Goal: Check status: Check status

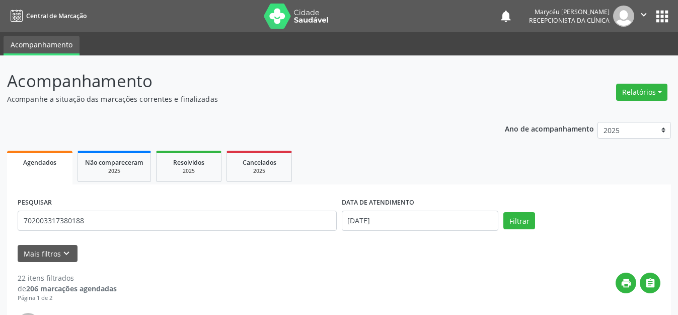
type input "702003317380188"
click at [503, 212] on button "Filtrar" at bounding box center [519, 220] width 32 height 17
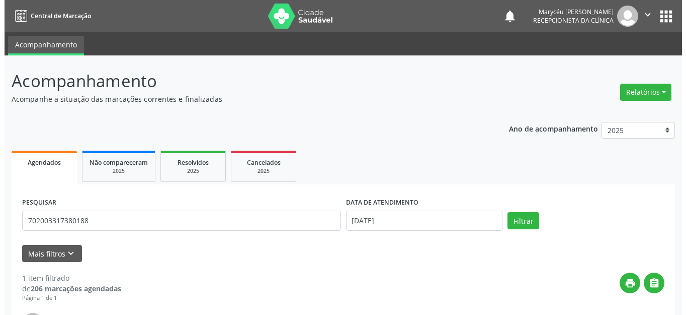
scroll to position [141, 0]
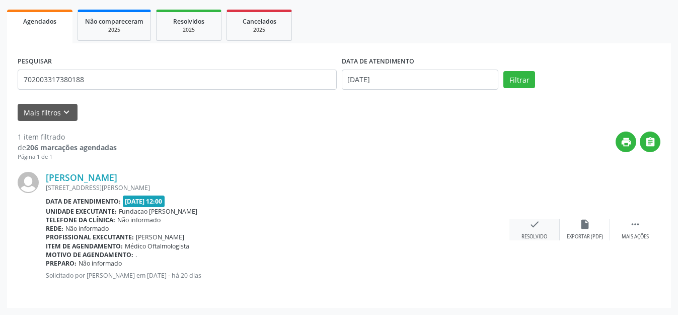
click at [533, 224] on icon "check" at bounding box center [534, 223] width 11 height 11
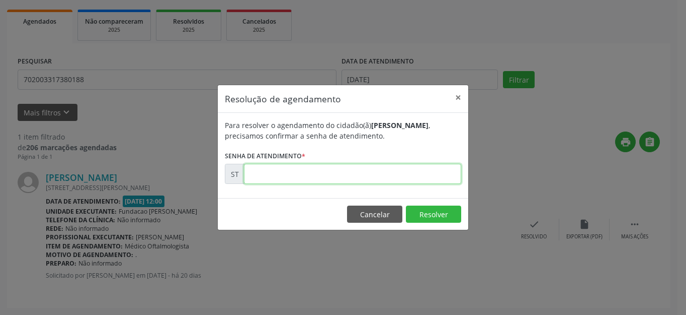
click at [349, 168] on input "text" at bounding box center [352, 174] width 217 height 20
type input "00013750"
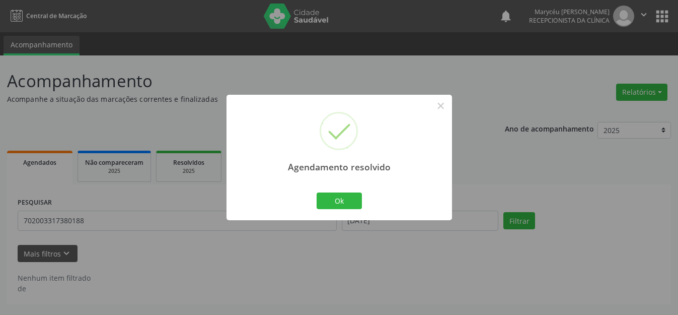
scroll to position [0, 0]
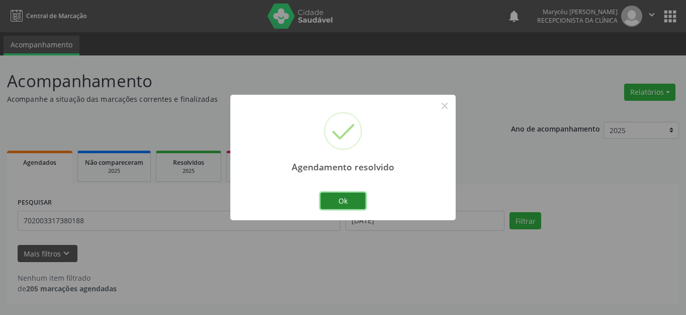
click at [343, 195] on button "Ok" at bounding box center [343, 200] width 45 height 17
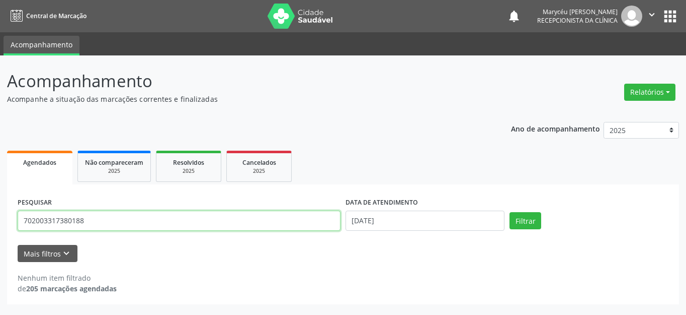
drag, startPoint x: 90, startPoint y: 219, endPoint x: 0, endPoint y: 220, distance: 89.6
click at [0, 220] on div "Acompanhamento Acompanhe a situação das marcações correntes e finalizadas Relat…" at bounding box center [343, 184] width 686 height 259
type input "898002981146477"
click at [510, 212] on button "Filtrar" at bounding box center [526, 220] width 32 height 17
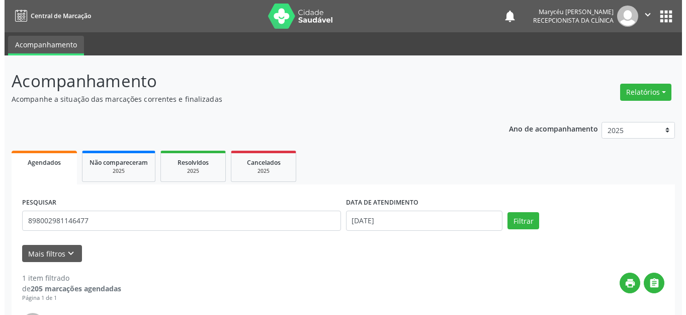
scroll to position [141, 0]
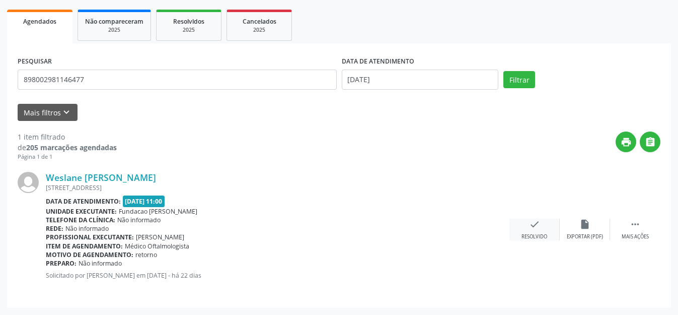
click at [529, 225] on icon "check" at bounding box center [534, 223] width 11 height 11
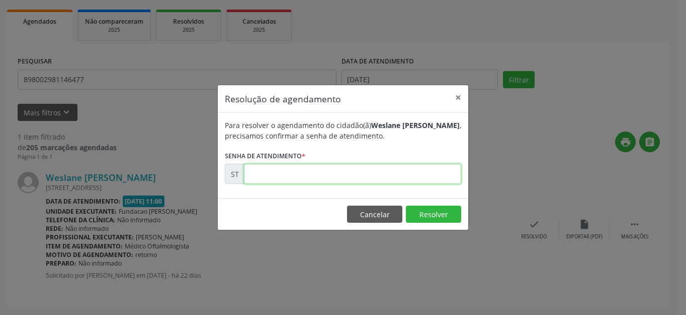
click at [362, 177] on input "text" at bounding box center [352, 174] width 217 height 20
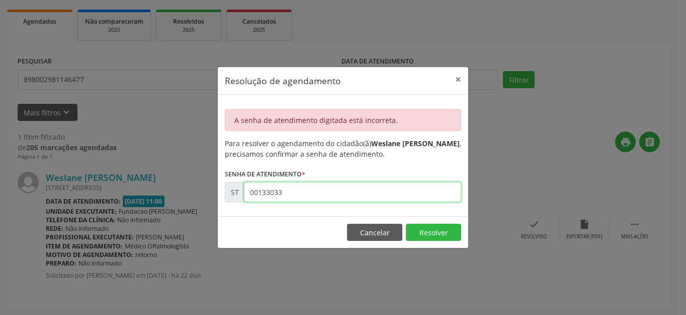
click at [305, 190] on input "00133033" at bounding box center [352, 192] width 217 height 20
type input "00013033"
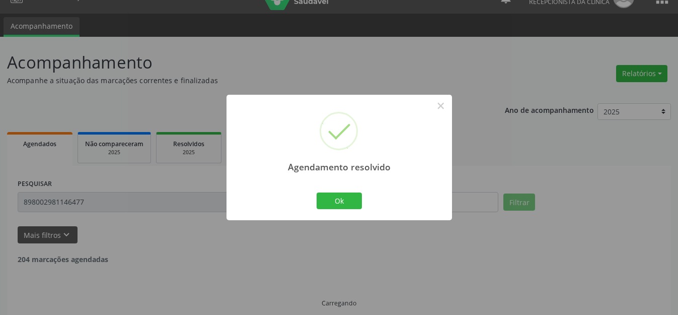
scroll to position [0, 0]
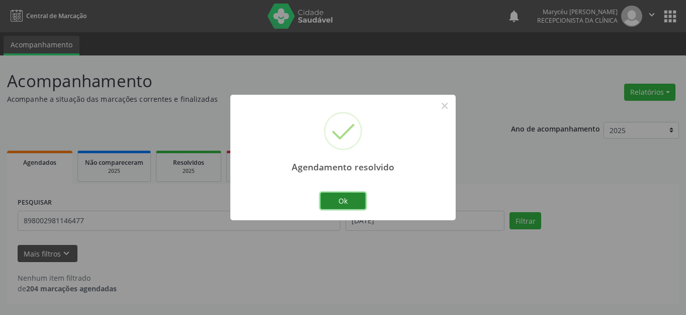
click at [355, 199] on button "Ok" at bounding box center [343, 200] width 45 height 17
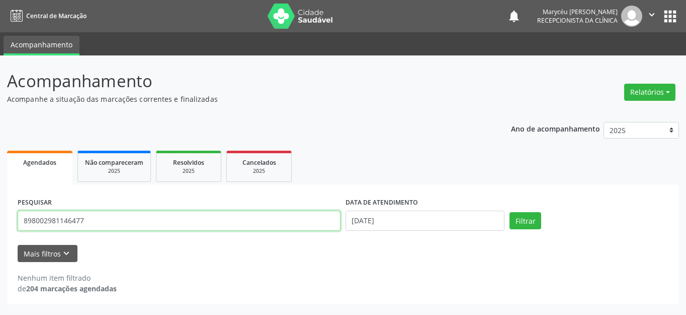
drag, startPoint x: 90, startPoint y: 222, endPoint x: 0, endPoint y: 213, distance: 90.1
click at [0, 213] on div "Acompanhamento Acompanhe a situação das marcações correntes e finalizadas Relat…" at bounding box center [343, 184] width 686 height 259
type input "898003441899565"
click at [510, 212] on button "Filtrar" at bounding box center [526, 220] width 32 height 17
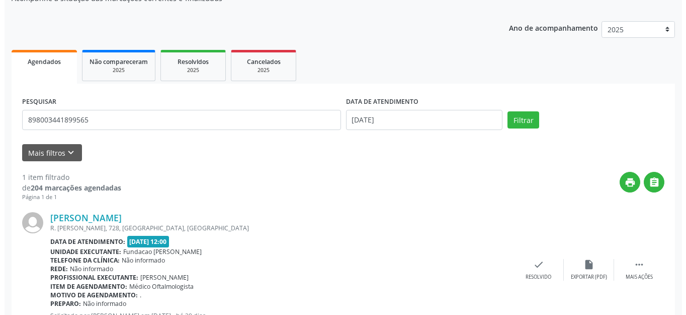
scroll to position [141, 0]
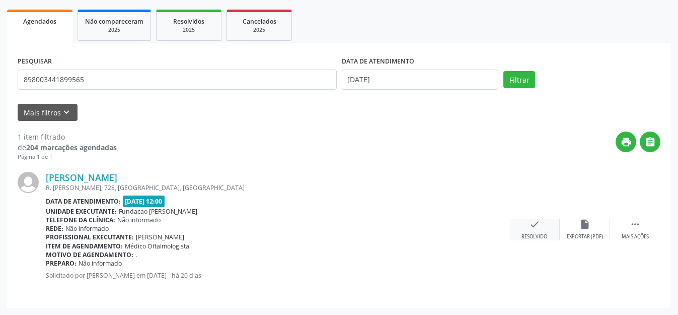
click at [533, 227] on icon "check" at bounding box center [534, 223] width 11 height 11
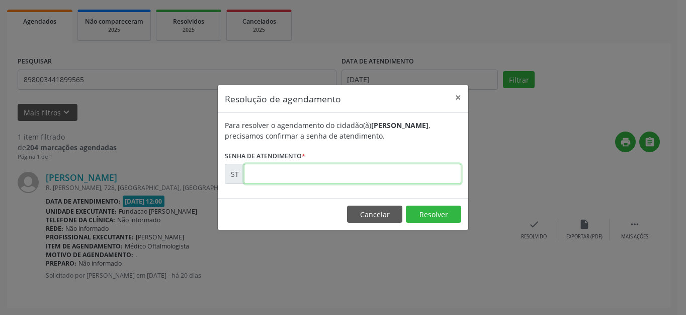
click at [300, 172] on input "text" at bounding box center [352, 174] width 217 height 20
type input "00013711"
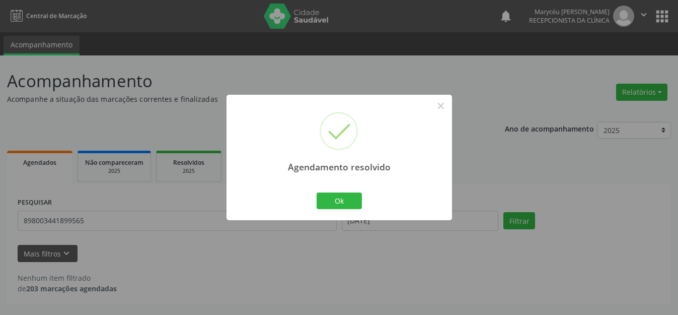
scroll to position [0, 0]
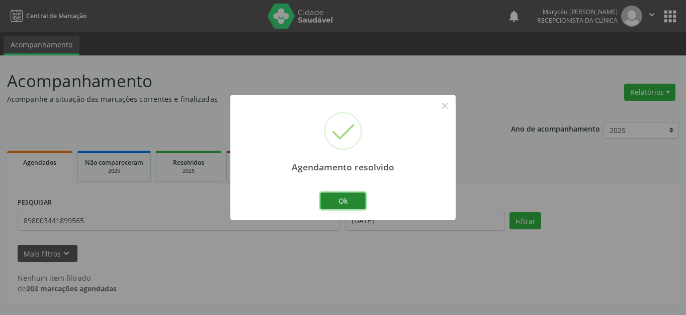
click at [352, 193] on button "Ok" at bounding box center [343, 200] width 45 height 17
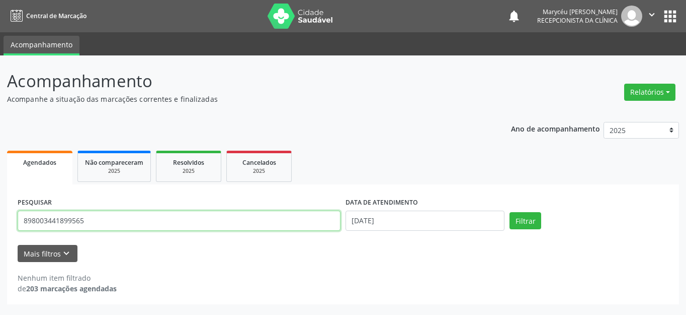
click at [95, 220] on input "898003441899565" at bounding box center [179, 220] width 323 height 20
type input "8"
type input "700008250097208"
click at [510, 212] on button "Filtrar" at bounding box center [526, 220] width 32 height 17
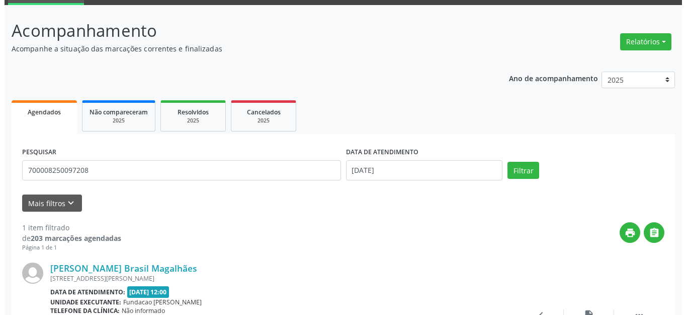
scroll to position [101, 0]
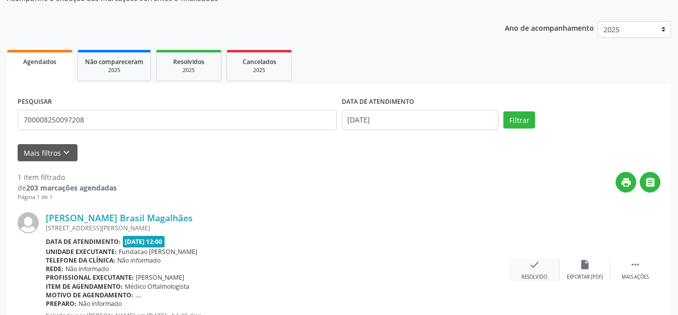
click at [536, 266] on icon "check" at bounding box center [534, 264] width 11 height 11
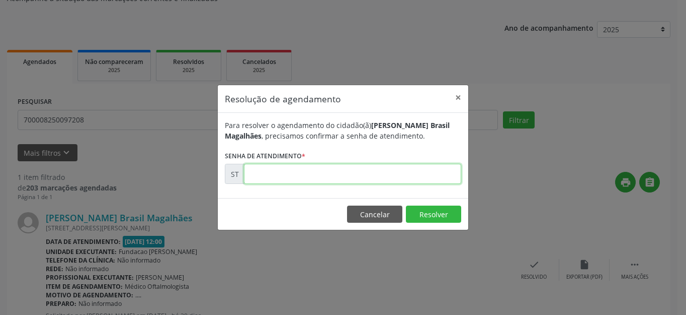
click at [369, 175] on input "text" at bounding box center [352, 174] width 217 height 20
type input "00013739"
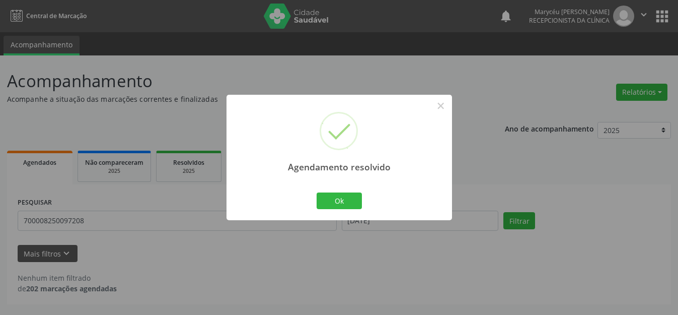
scroll to position [0, 0]
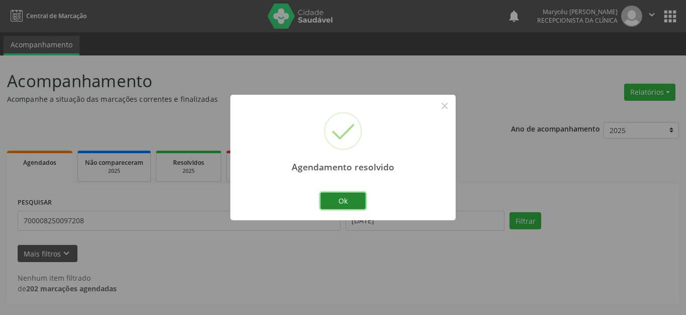
click at [347, 198] on button "Ok" at bounding box center [343, 200] width 45 height 17
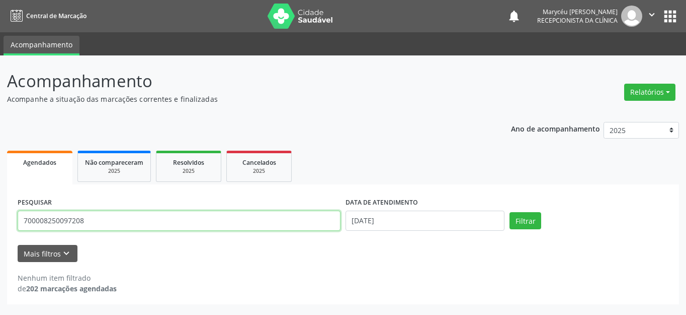
drag, startPoint x: 93, startPoint y: 220, endPoint x: 0, endPoint y: 226, distance: 92.8
click at [0, 226] on div "Acompanhamento Acompanhe a situação das marcações correntes e finalizadas Relat…" at bounding box center [343, 184] width 686 height 259
type input "702309189357211"
click at [510, 212] on button "Filtrar" at bounding box center [526, 220] width 32 height 17
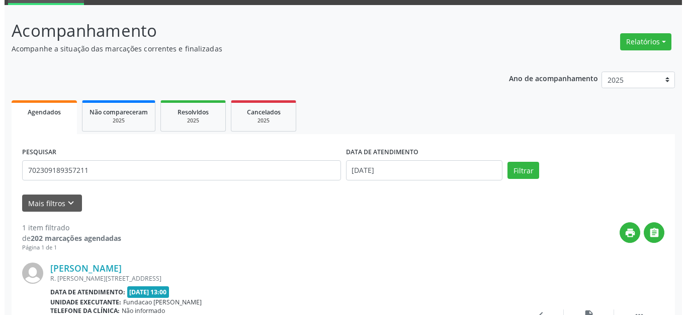
scroll to position [101, 0]
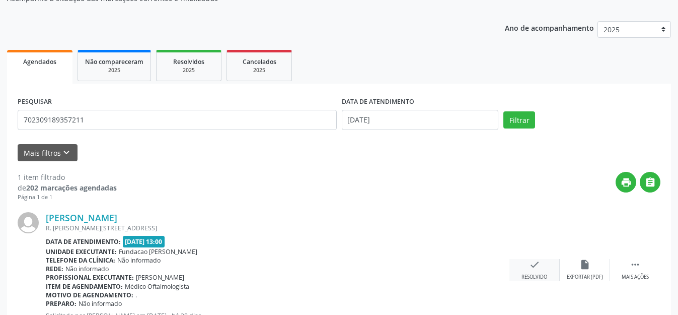
click at [538, 265] on icon "check" at bounding box center [534, 264] width 11 height 11
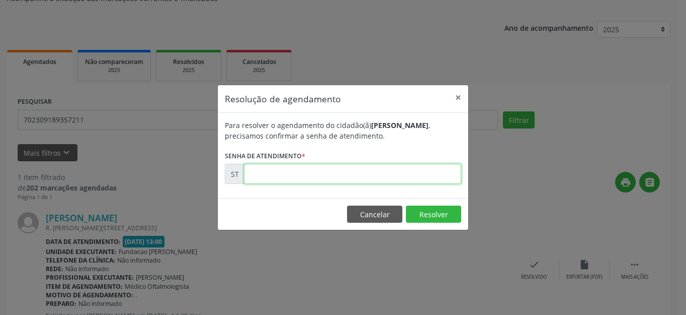
click at [339, 171] on input "text" at bounding box center [352, 174] width 217 height 20
type input "00013849"
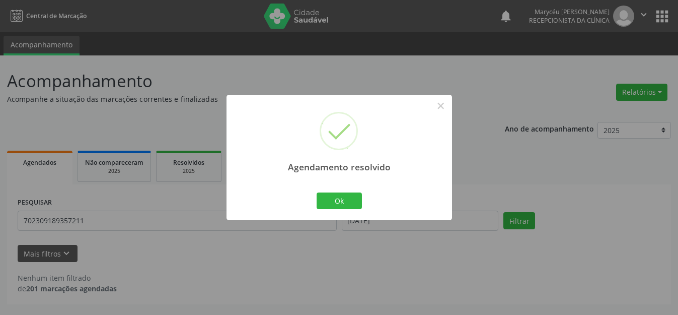
scroll to position [0, 0]
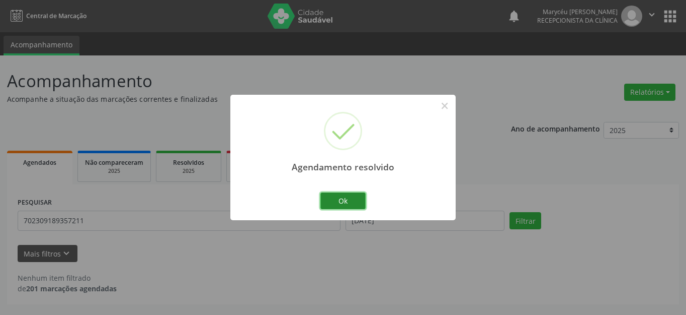
click at [358, 198] on button "Ok" at bounding box center [343, 200] width 45 height 17
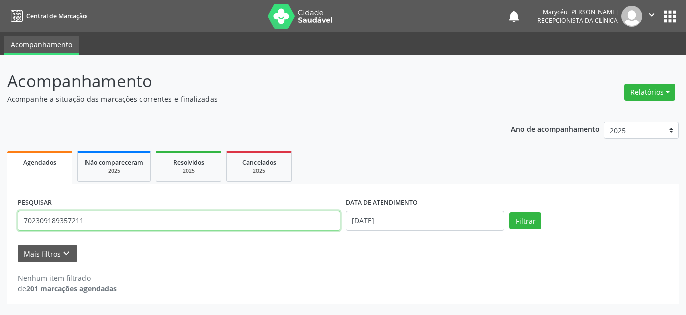
click at [155, 212] on input "702309189357211" at bounding box center [179, 220] width 323 height 20
type input "7"
type input "898001456554303"
click at [510, 212] on button "Filtrar" at bounding box center [526, 220] width 32 height 17
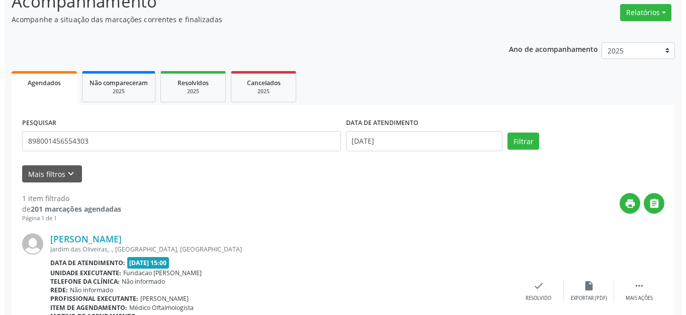
scroll to position [130, 0]
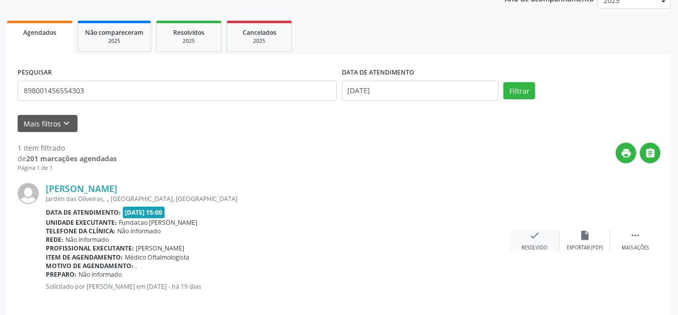
click at [535, 235] on icon "check" at bounding box center [534, 234] width 11 height 11
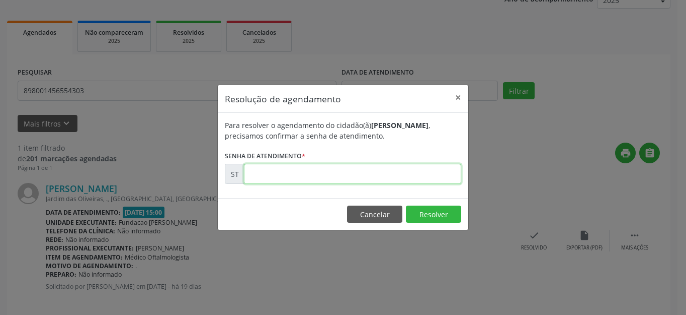
click at [331, 172] on input "text" at bounding box center [352, 174] width 217 height 20
type input "00014192"
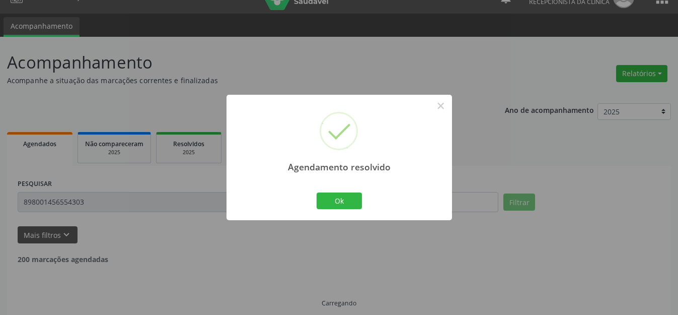
scroll to position [0, 0]
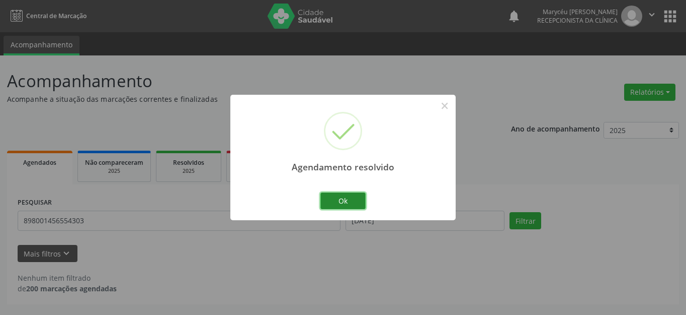
click at [351, 197] on button "Ok" at bounding box center [343, 200] width 45 height 17
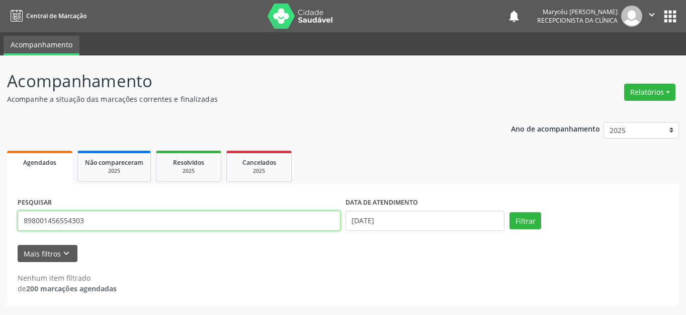
drag, startPoint x: 88, startPoint y: 220, endPoint x: 0, endPoint y: 222, distance: 88.1
click at [0, 222] on div "Acompanhamento Acompanhe a situação das marcações correntes e finalizadas Relat…" at bounding box center [343, 184] width 686 height 259
type input "898003724360853"
click at [510, 212] on button "Filtrar" at bounding box center [526, 220] width 32 height 17
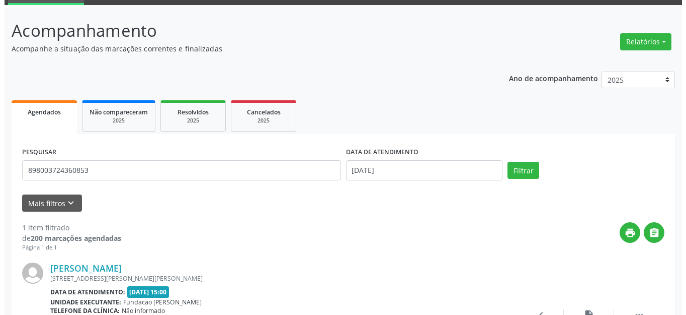
scroll to position [101, 0]
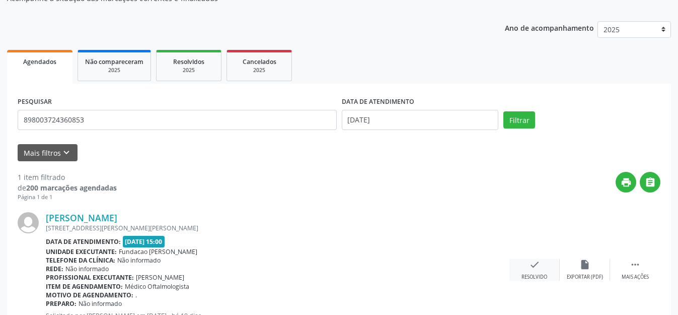
click at [534, 261] on icon "check" at bounding box center [534, 264] width 11 height 11
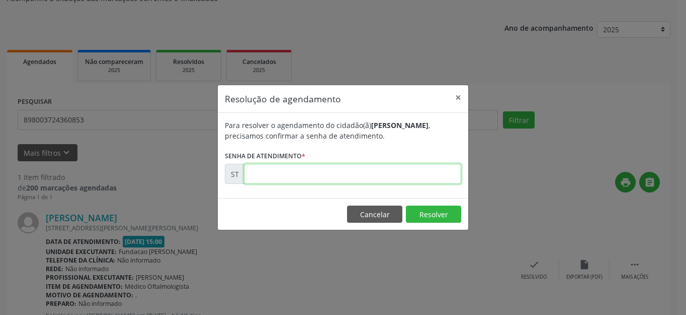
click at [319, 181] on input "text" at bounding box center [352, 174] width 217 height 20
type input "00014071"
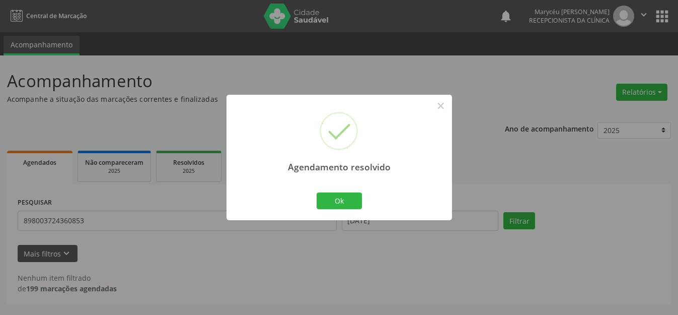
scroll to position [0, 0]
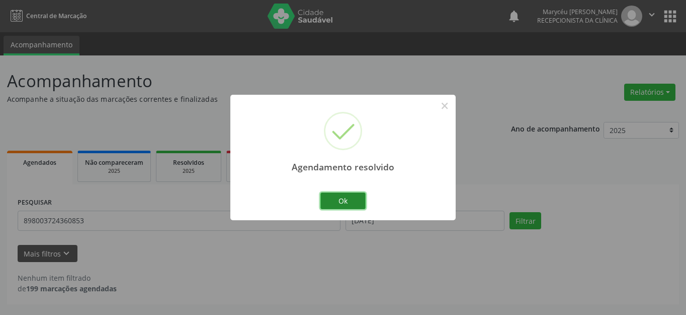
click at [343, 202] on button "Ok" at bounding box center [343, 200] width 45 height 17
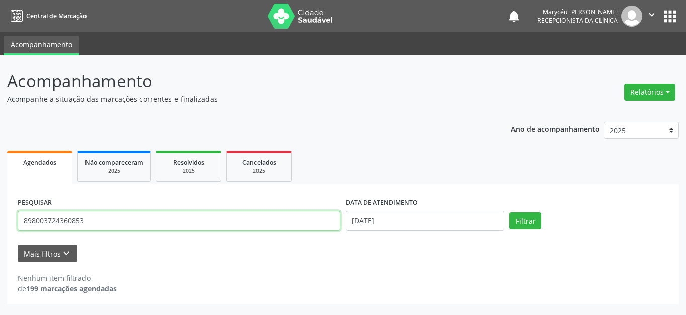
drag, startPoint x: 97, startPoint y: 220, endPoint x: 3, endPoint y: 220, distance: 94.6
click at [3, 220] on div "Acompanhamento Acompanhe a situação das marcações correntes e finalizadas Relat…" at bounding box center [343, 184] width 686 height 259
type input "898003441703539"
click at [510, 212] on button "Filtrar" at bounding box center [526, 220] width 32 height 17
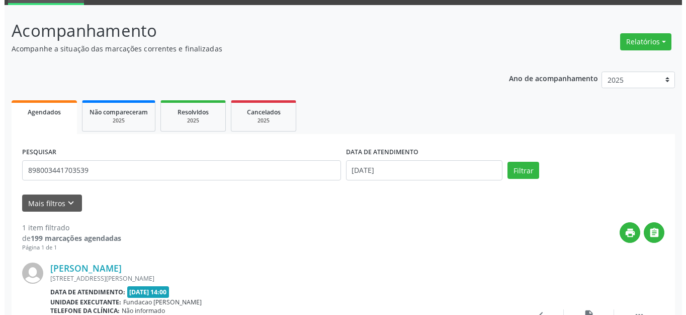
scroll to position [141, 0]
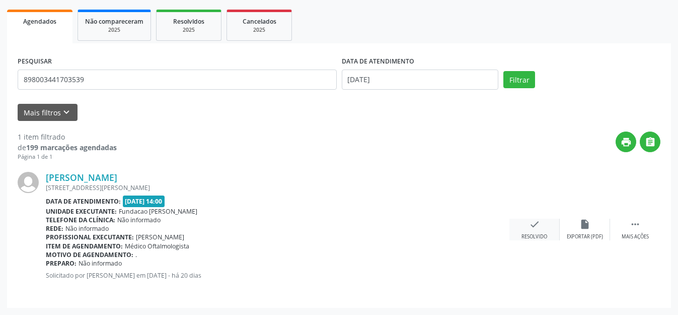
click at [530, 227] on icon "check" at bounding box center [534, 223] width 11 height 11
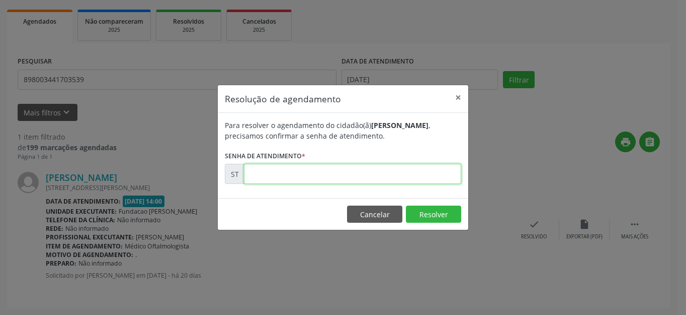
click at [282, 175] on input "text" at bounding box center [352, 174] width 217 height 20
type input "00013966"
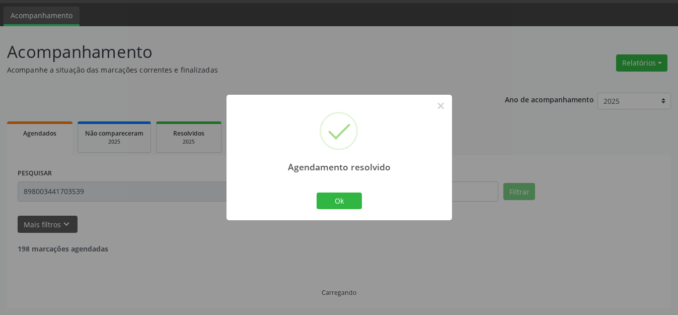
scroll to position [0, 0]
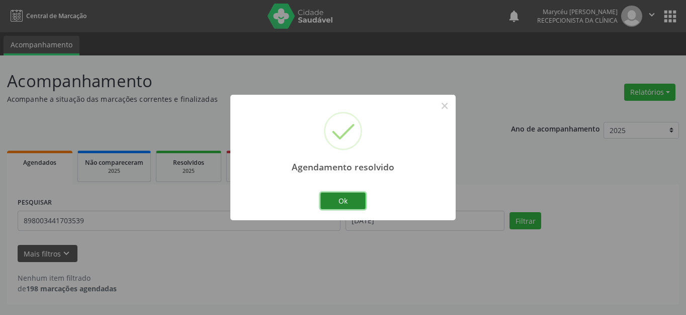
click at [337, 202] on button "Ok" at bounding box center [343, 200] width 45 height 17
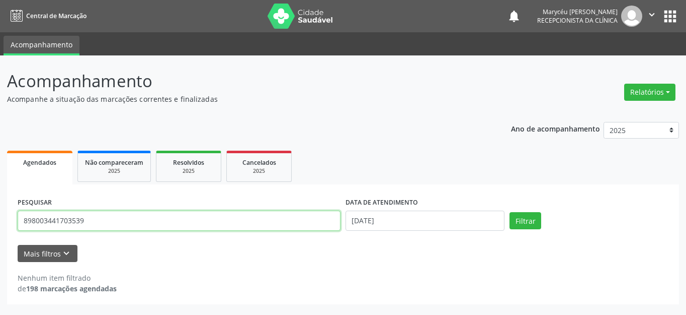
drag, startPoint x: 95, startPoint y: 220, endPoint x: 0, endPoint y: 227, distance: 94.9
click at [0, 227] on div "Acompanhamento Acompanhe a situação das marcações correntes e finalizadas Relat…" at bounding box center [343, 184] width 686 height 259
type input "898003722645702"
click at [510, 212] on button "Filtrar" at bounding box center [526, 220] width 32 height 17
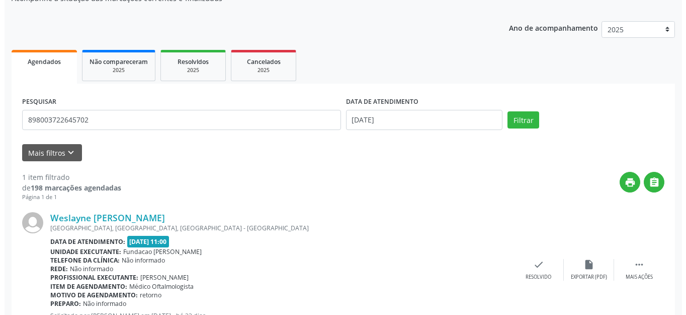
scroll to position [141, 0]
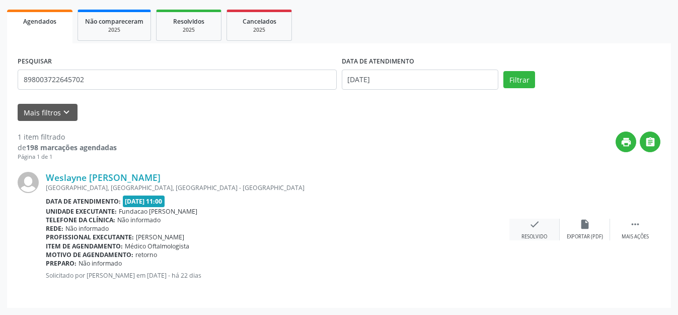
click at [529, 226] on icon "check" at bounding box center [534, 223] width 11 height 11
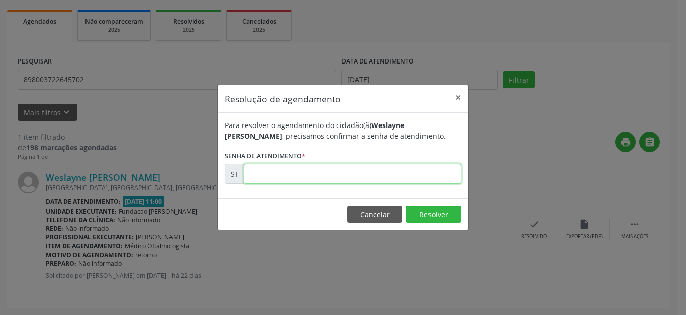
click at [316, 170] on input "text" at bounding box center [352, 174] width 217 height 20
type input "00013032"
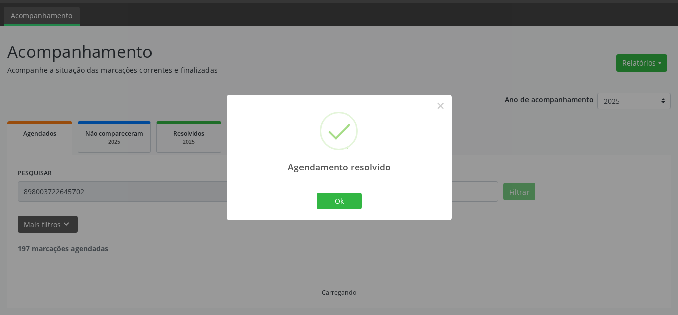
scroll to position [0, 0]
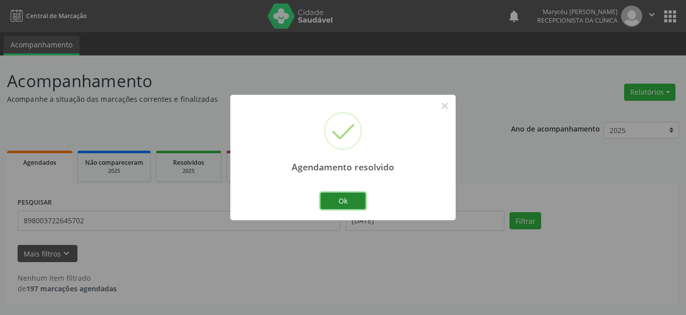
click at [357, 199] on button "Ok" at bounding box center [343, 200] width 45 height 17
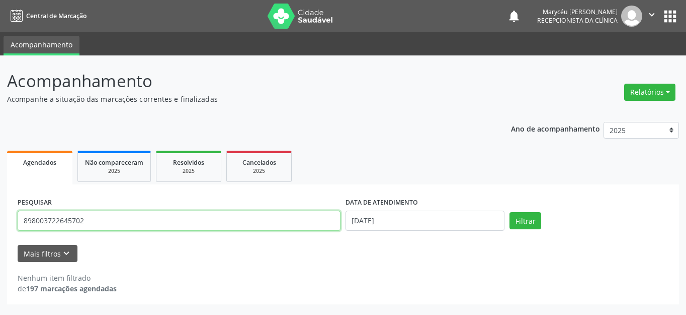
click at [203, 223] on input "898003722645702" at bounding box center [179, 220] width 323 height 20
type input "8"
type input "708900781309818"
click at [510, 212] on button "Filtrar" at bounding box center [526, 220] width 32 height 17
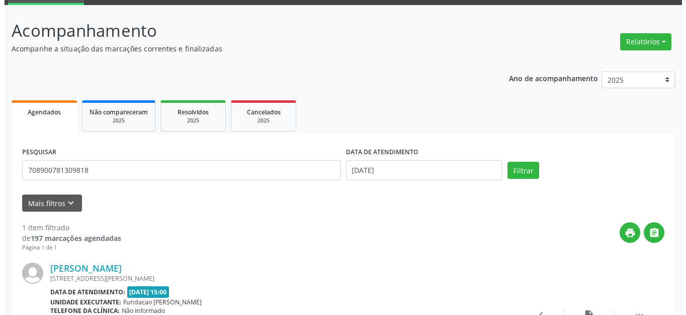
scroll to position [141, 0]
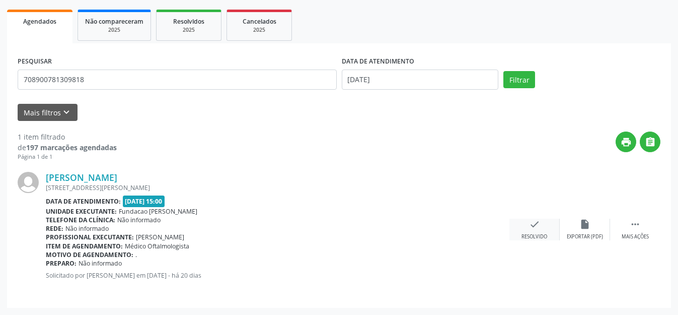
click at [527, 230] on div "check Resolvido" at bounding box center [534, 229] width 50 height 22
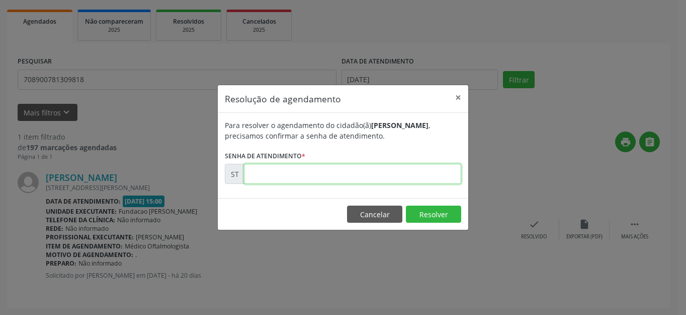
click at [346, 174] on input "text" at bounding box center [352, 174] width 217 height 20
type input "00014015"
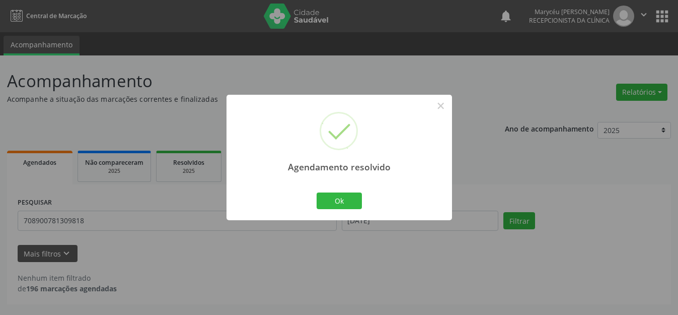
scroll to position [0, 0]
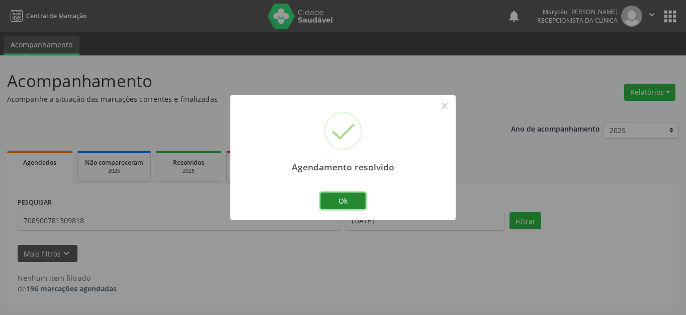
click at [352, 200] on button "Ok" at bounding box center [343, 200] width 45 height 17
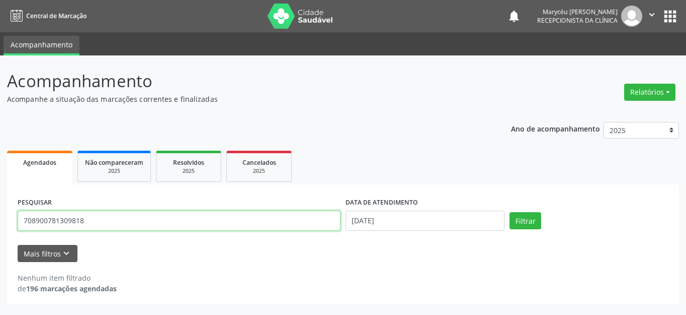
drag, startPoint x: 93, startPoint y: 223, endPoint x: 0, endPoint y: 221, distance: 93.1
click at [0, 221] on div "Acompanhamento Acompanhe a situação das marcações correntes e finalizadas Relat…" at bounding box center [343, 184] width 686 height 259
type input "700505183630658"
click at [510, 212] on button "Filtrar" at bounding box center [526, 220] width 32 height 17
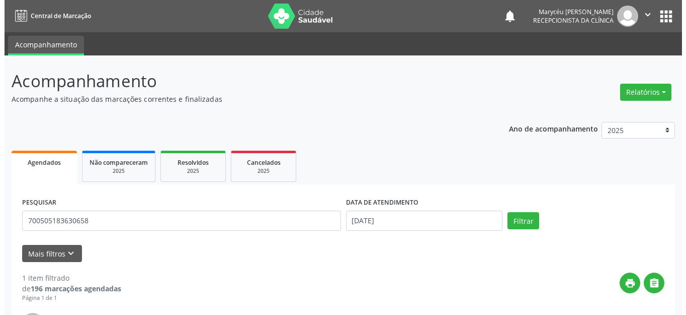
scroll to position [101, 0]
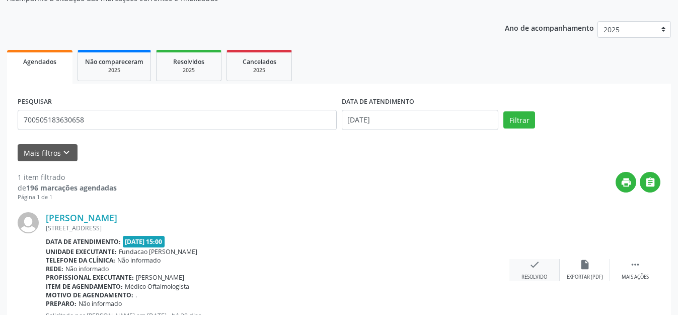
click at [535, 265] on icon "check" at bounding box center [534, 264] width 11 height 11
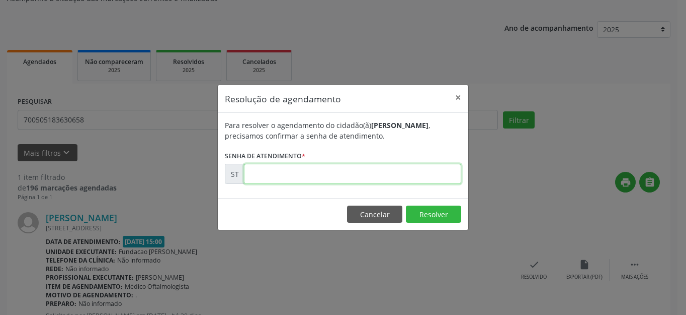
click at [281, 172] on input "text" at bounding box center [352, 174] width 217 height 20
type input "00014038"
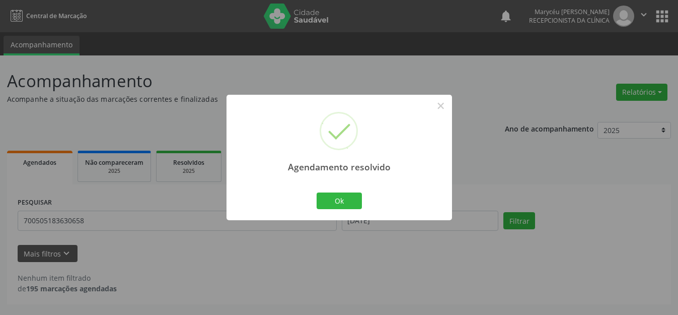
scroll to position [0, 0]
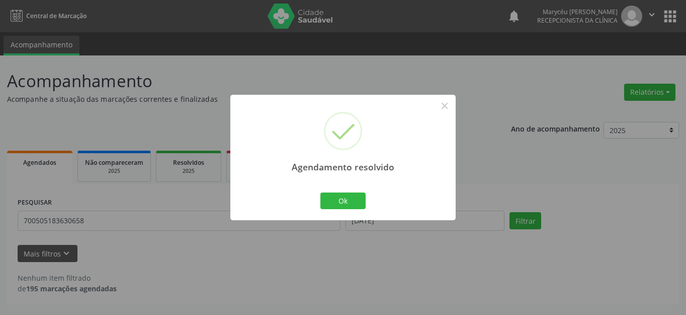
click at [369, 201] on div "Agendamento resolvido × Ok Cancel" at bounding box center [342, 157] width 225 height 125
click at [353, 202] on button "Ok" at bounding box center [343, 200] width 45 height 17
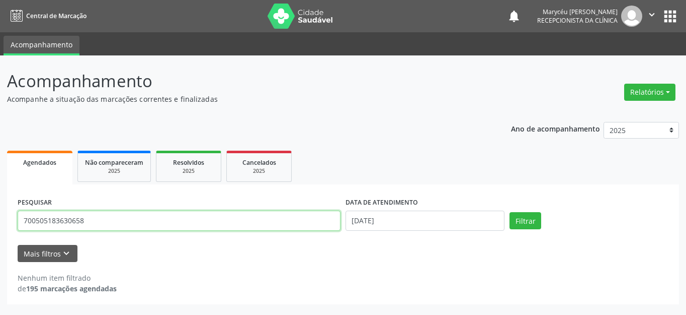
drag, startPoint x: 92, startPoint y: 222, endPoint x: 0, endPoint y: 224, distance: 92.1
click at [0, 224] on div "Acompanhamento Acompanhe a situação das marcações correntes e finalizadas Relat…" at bounding box center [343, 184] width 686 height 259
type input "898000128086833"
click at [510, 212] on button "Filtrar" at bounding box center [526, 220] width 32 height 17
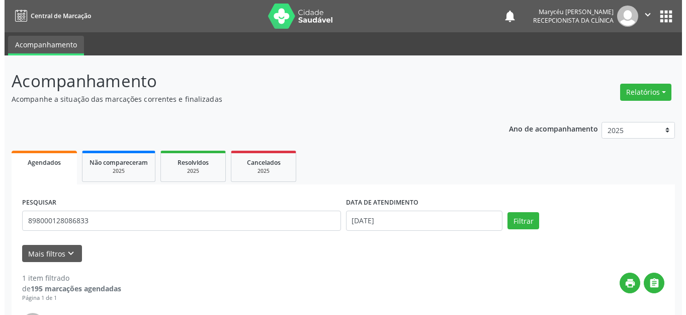
scroll to position [141, 0]
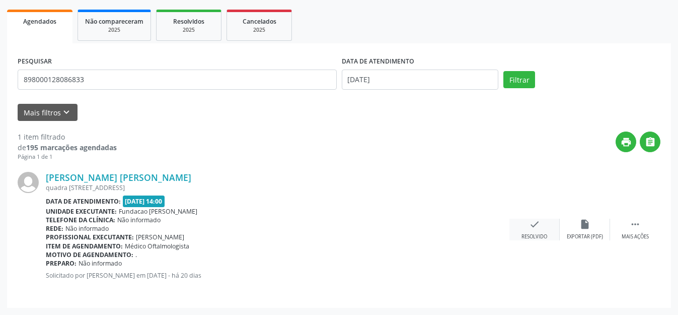
click at [529, 229] on icon "check" at bounding box center [534, 223] width 11 height 11
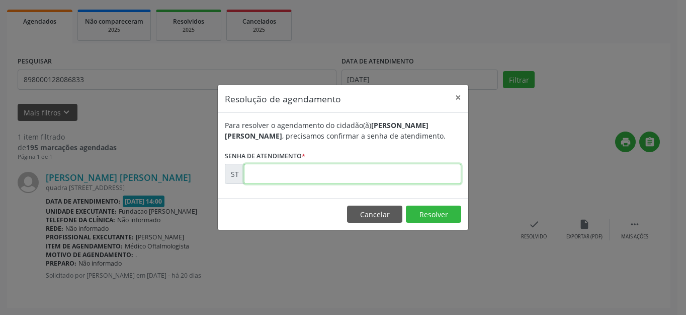
click at [303, 180] on input "text" at bounding box center [352, 174] width 217 height 20
type input "00013976"
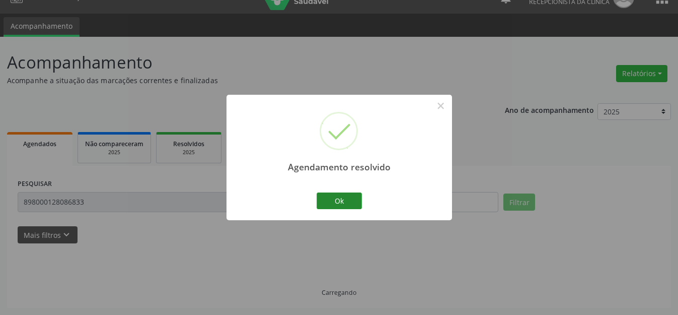
scroll to position [0, 0]
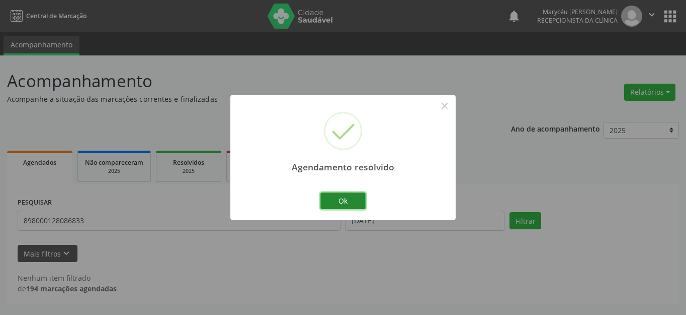
click at [344, 199] on button "Ok" at bounding box center [343, 200] width 45 height 17
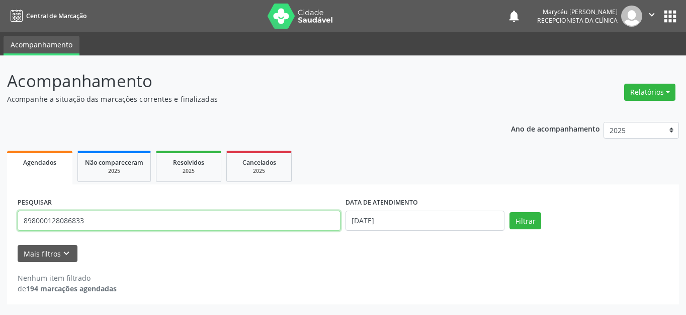
drag, startPoint x: 55, startPoint y: 220, endPoint x: 0, endPoint y: 220, distance: 54.9
click at [0, 220] on div "Acompanhamento Acompanhe a situação das marcações correntes e finalizadas Relat…" at bounding box center [343, 184] width 686 height 259
type input "704007345827361"
click at [510, 212] on button "Filtrar" at bounding box center [526, 220] width 32 height 17
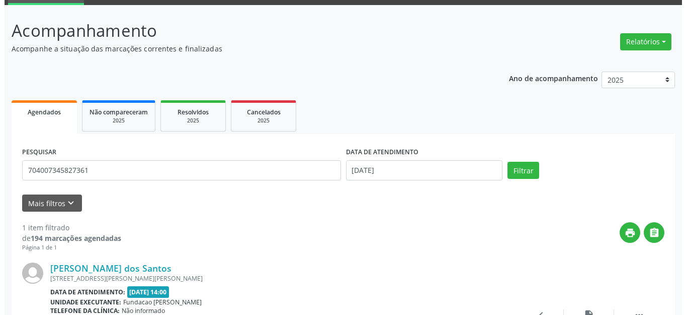
scroll to position [141, 0]
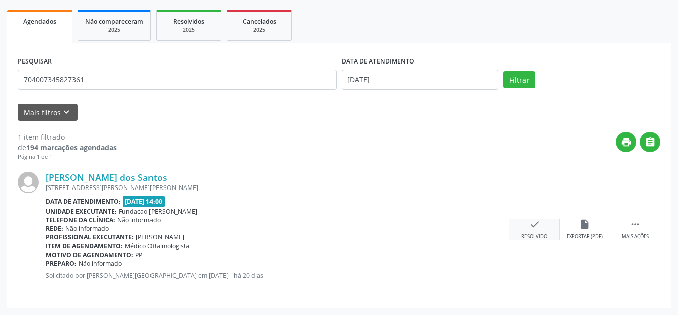
click at [548, 219] on div "check Resolvido" at bounding box center [534, 229] width 50 height 22
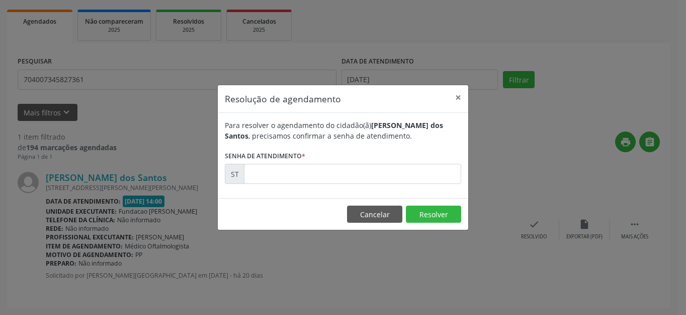
click at [532, 224] on div "Resolução de agendamento × Para resolver o agendamento do cidadão(ã) [PERSON_NA…" at bounding box center [343, 157] width 686 height 315
click at [370, 183] on input "text" at bounding box center [352, 174] width 217 height 20
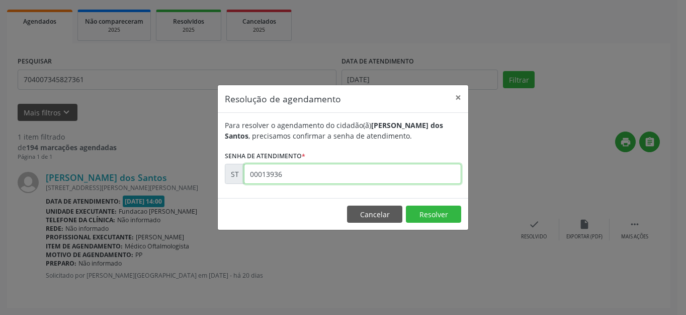
type input "00013936"
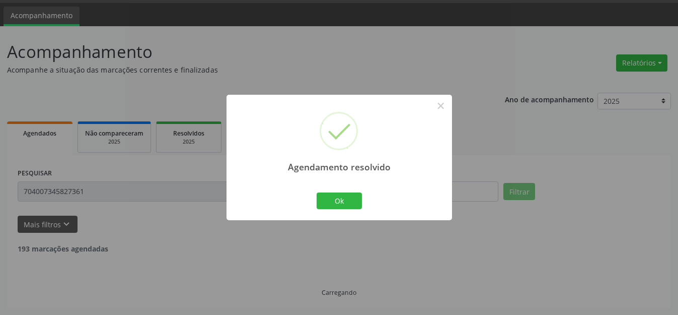
scroll to position [0, 0]
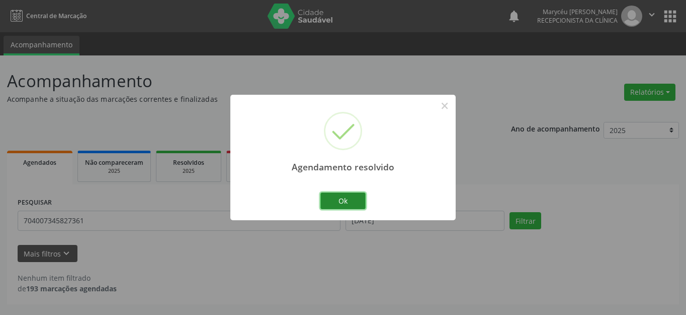
click at [351, 201] on button "Ok" at bounding box center [343, 200] width 45 height 17
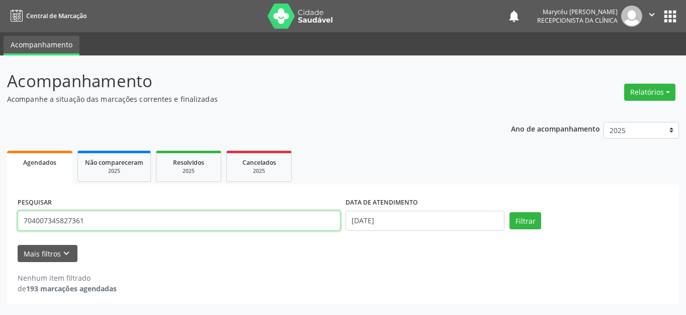
click at [127, 222] on input "704007345827361" at bounding box center [179, 220] width 323 height 20
type input "7"
type input "709205232405736"
click at [510, 212] on button "Filtrar" at bounding box center [526, 220] width 32 height 17
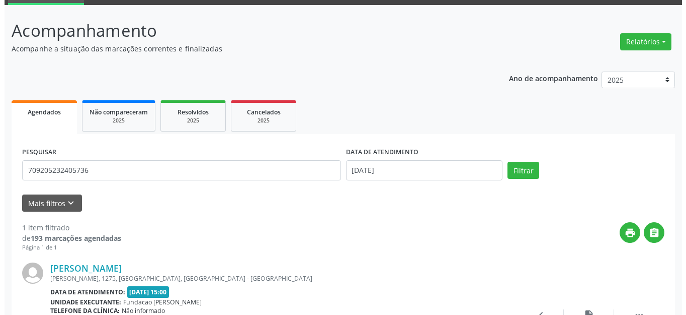
scroll to position [101, 0]
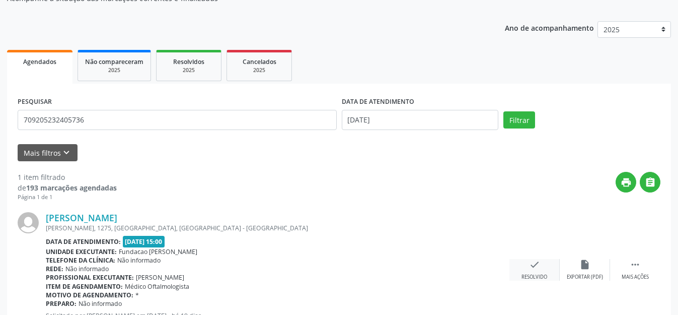
click at [529, 269] on icon "check" at bounding box center [534, 264] width 11 height 11
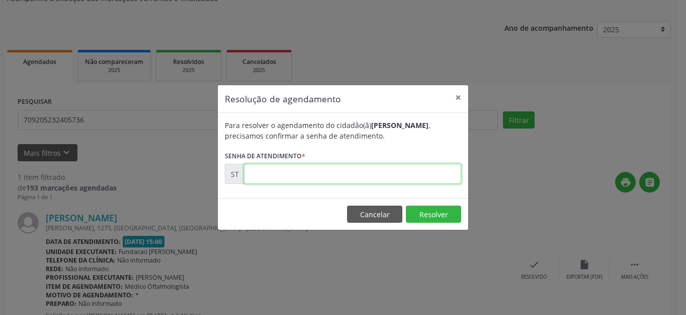
click at [288, 172] on input "text" at bounding box center [352, 174] width 217 height 20
type input "00014195"
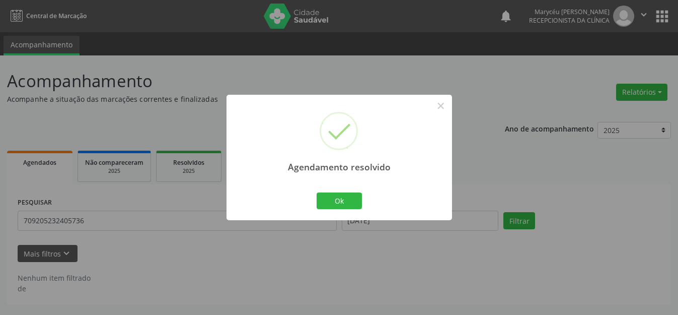
scroll to position [0, 0]
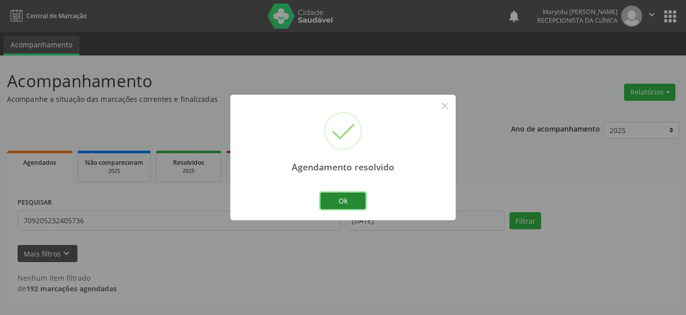
click at [339, 197] on button "Ok" at bounding box center [343, 200] width 45 height 17
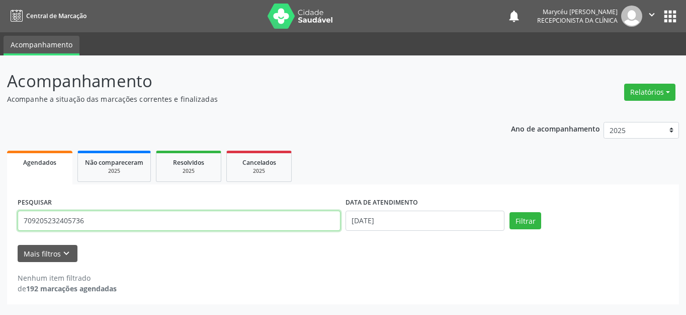
drag, startPoint x: 47, startPoint y: 222, endPoint x: 0, endPoint y: 227, distance: 47.0
click at [0, 227] on div "Acompanhamento Acompanhe a situação das marcações correntes e finalizadas Relat…" at bounding box center [343, 184] width 686 height 259
type input "700604940579165"
click at [510, 212] on button "Filtrar" at bounding box center [526, 220] width 32 height 17
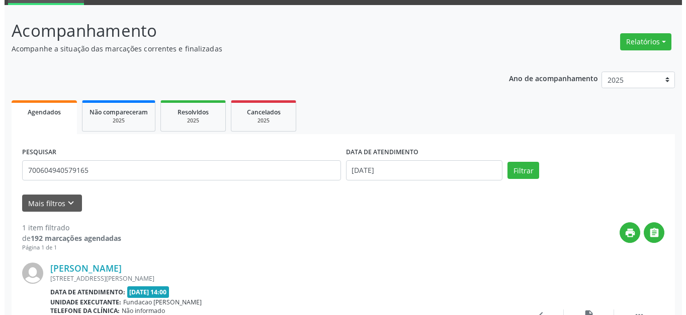
scroll to position [101, 0]
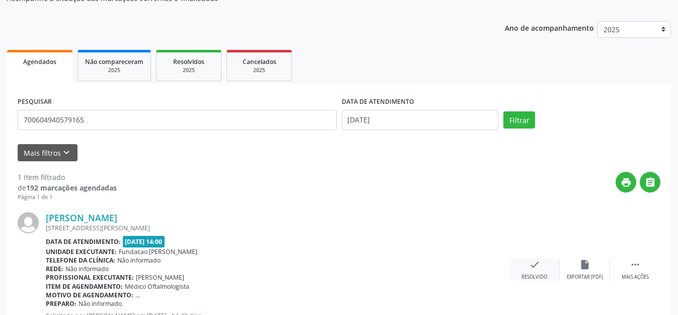
click at [527, 266] on div "check Resolvido" at bounding box center [534, 270] width 50 height 22
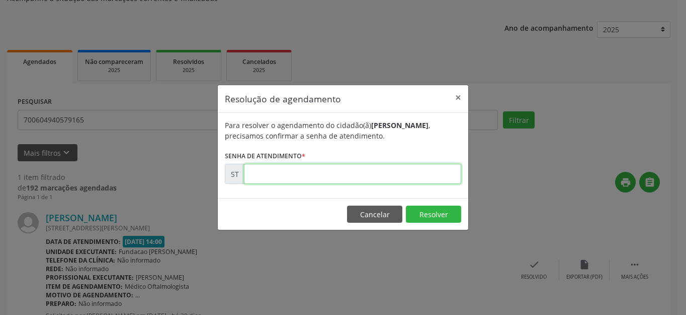
click at [269, 172] on input "text" at bounding box center [352, 174] width 217 height 20
type input "00013960"
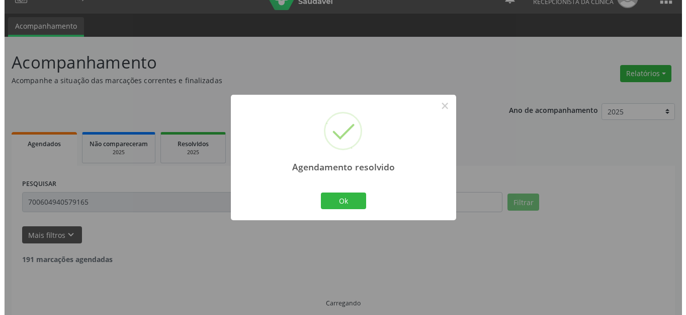
scroll to position [0, 0]
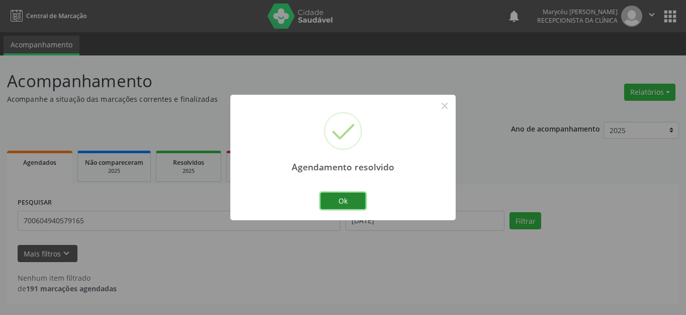
click at [353, 206] on button "Ok" at bounding box center [343, 200] width 45 height 17
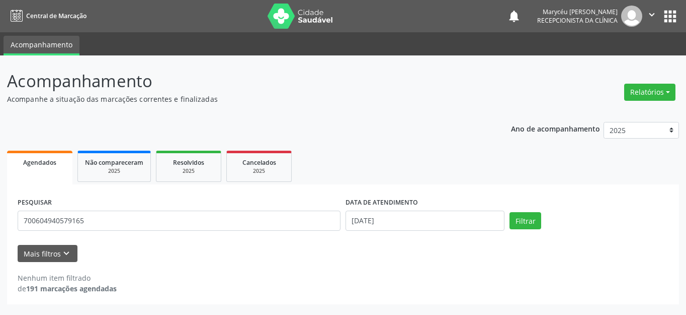
click at [183, 258] on div "Mais filtros keyboard_arrow_down" at bounding box center [343, 254] width 656 height 18
click at [155, 259] on div "Mais filtros keyboard_arrow_down" at bounding box center [343, 254] width 656 height 18
